Goal: Task Accomplishment & Management: Complete application form

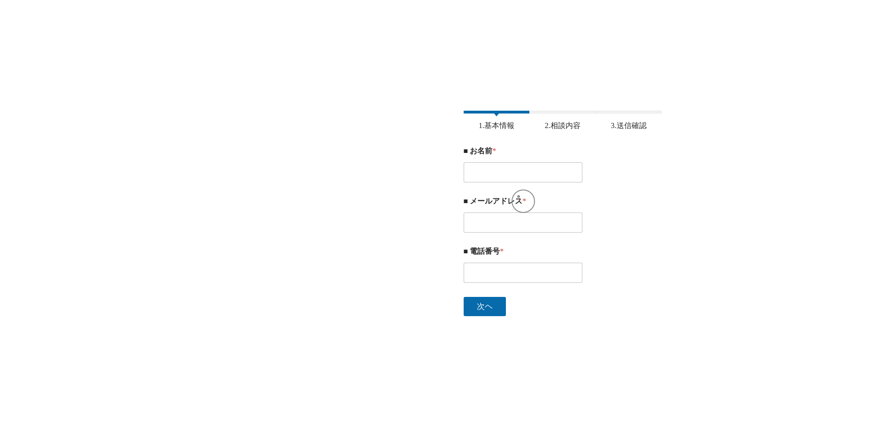
type input "[PERSON_NAME]"
type input "[EMAIL_ADDRESS][DOMAIN_NAME]"
type input "09030948383"
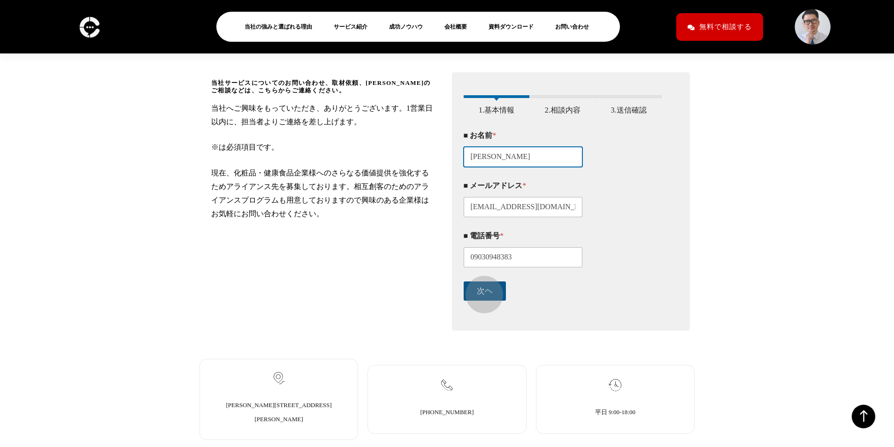
scroll to position [157, 0]
click at [487, 300] on button "次ヘ" at bounding box center [485, 290] width 42 height 19
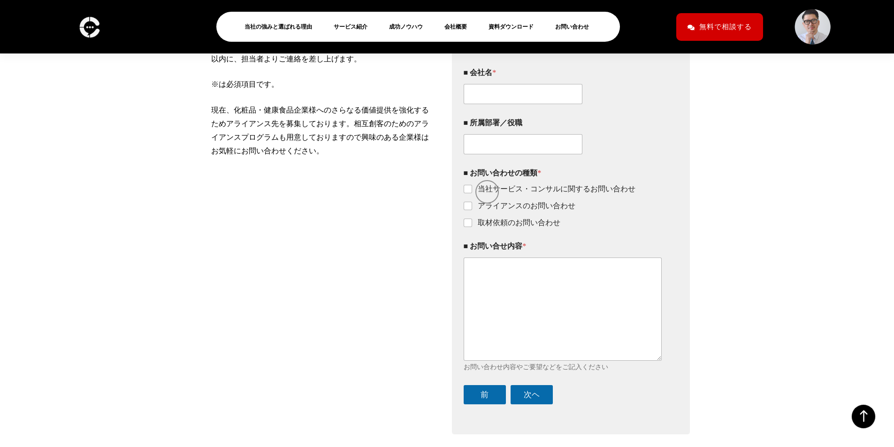
scroll to position [225, 0]
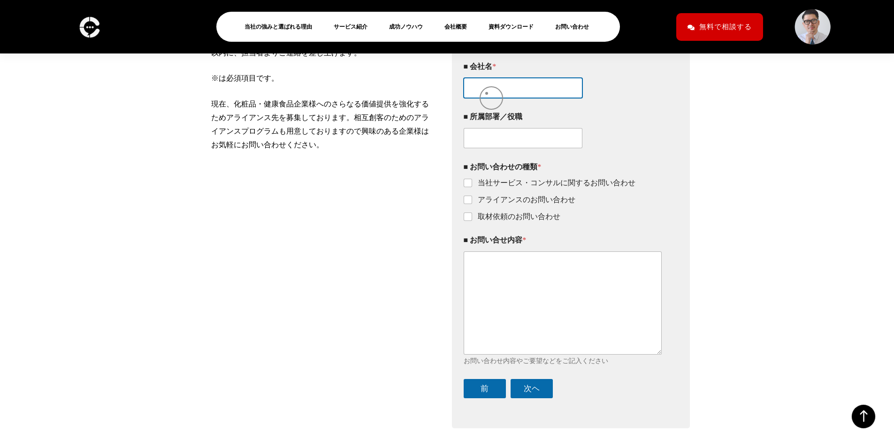
click at [487, 93] on input "■ 会社名 *" at bounding box center [523, 88] width 119 height 20
type input "株式会社ラシク"
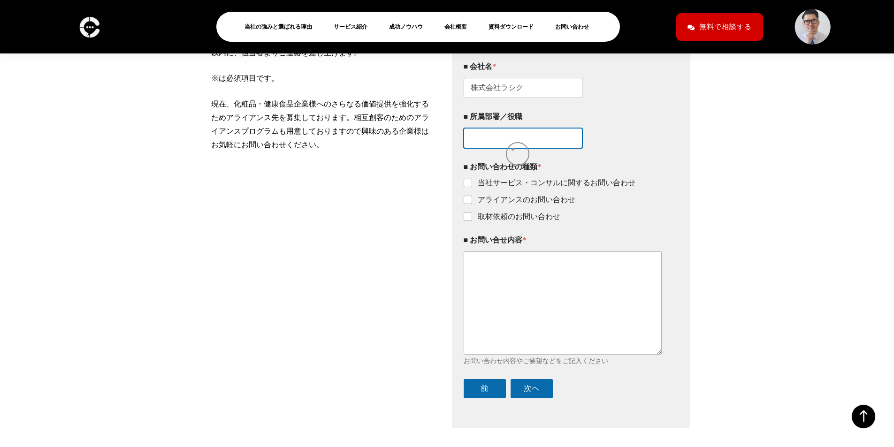
click at [513, 148] on input "■ 所属部署／役職" at bounding box center [523, 138] width 119 height 20
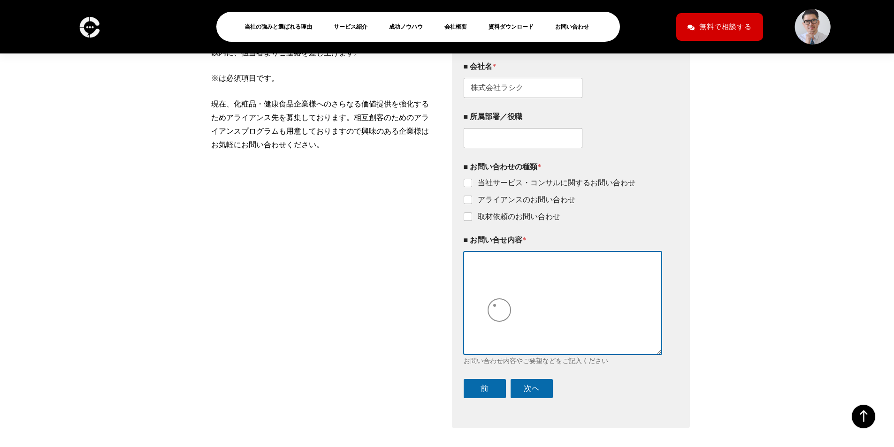
click at [497, 307] on textarea "■ お問い合せ内容 *" at bounding box center [563, 303] width 199 height 103
paste textarea "【loremipsumdolorsi】 ametc adipiscingelit。 seddoeiusmodtem。 in、utlaboreetdolore「…"
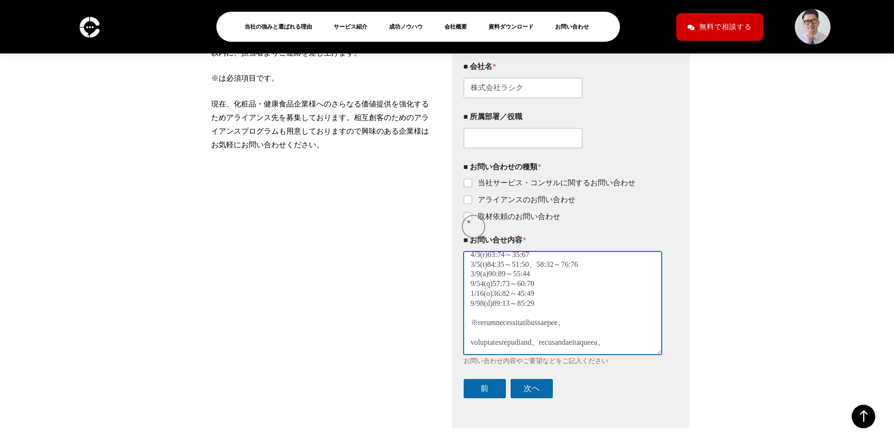
type textarea "【loremipsumdolorsi】 ametc adipiscingelit。 seddoeiusmodtem。 in、utlaboreetdolore「…"
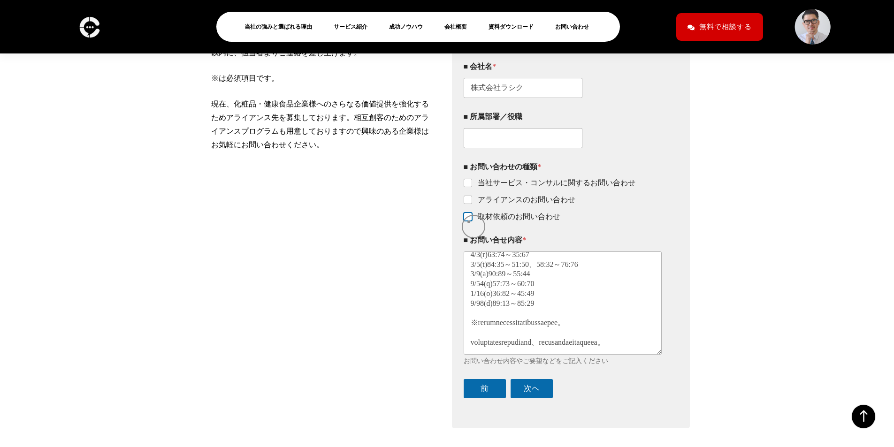
click at [469, 221] on input "取材依頼のお問い合わせ" at bounding box center [469, 218] width 8 height 8
checkbox input "true"
click at [529, 399] on button "次ヘ" at bounding box center [532, 388] width 42 height 19
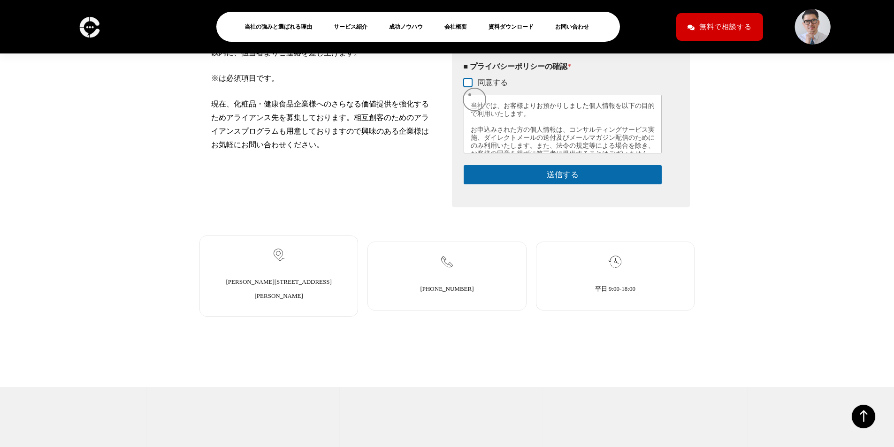
click at [470, 87] on input "同意する" at bounding box center [469, 83] width 8 height 8
checkbox input "true"
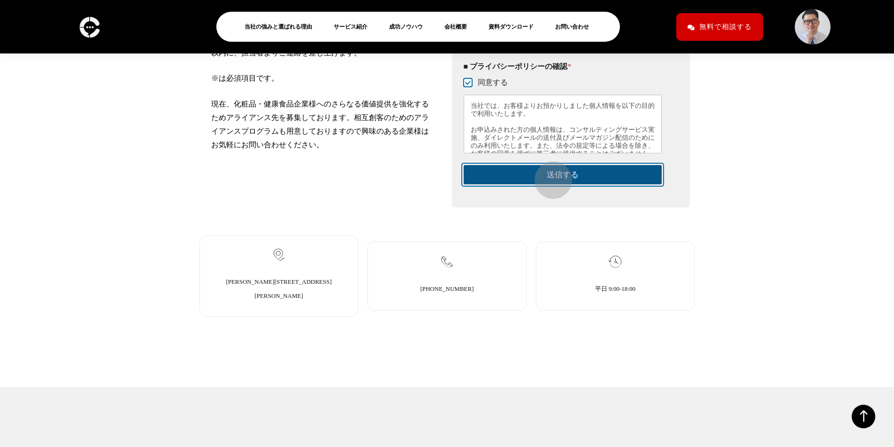
click at [549, 177] on button "送信する" at bounding box center [563, 174] width 199 height 19
